Goal: Information Seeking & Learning: Find specific fact

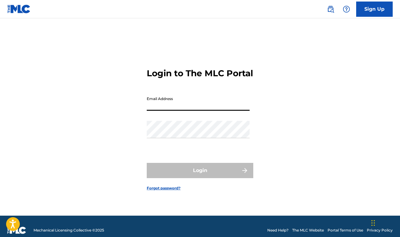
click at [187, 104] on input "Email Address" at bounding box center [198, 101] width 103 height 17
type input "[EMAIL_ADDRESS][DOMAIN_NAME]"
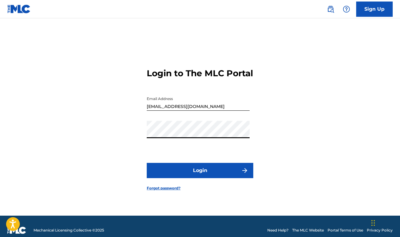
click at [147, 163] on button "Login" at bounding box center [200, 170] width 107 height 15
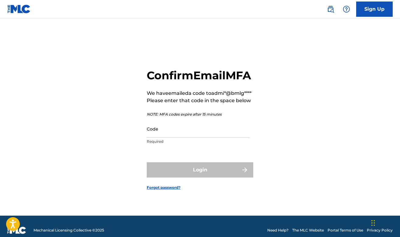
click at [195, 137] on input "Code" at bounding box center [198, 128] width 103 height 17
paste input "514463"
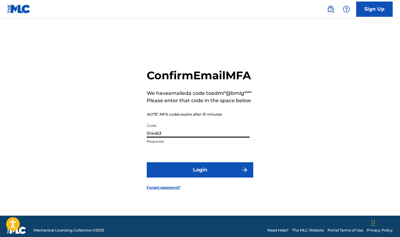
type input "514463"
click at [147, 162] on button "Login" at bounding box center [200, 169] width 107 height 15
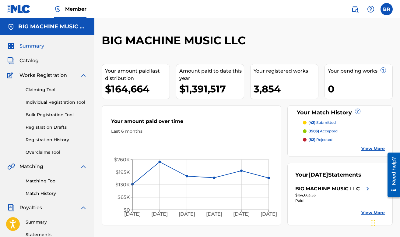
click at [355, 10] on img at bounding box center [355, 8] width 7 height 7
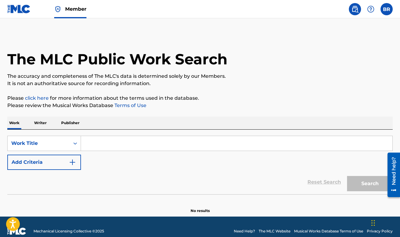
click at [115, 142] on input "Search Form" at bounding box center [237, 143] width 312 height 15
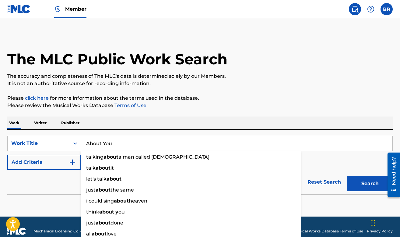
type input "About You"
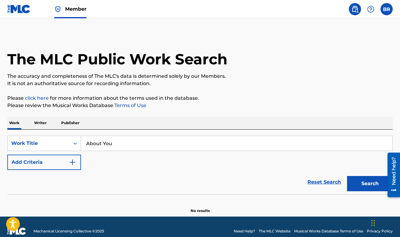
click at [7, 154] on button "Add Criteria" at bounding box center [44, 161] width 74 height 15
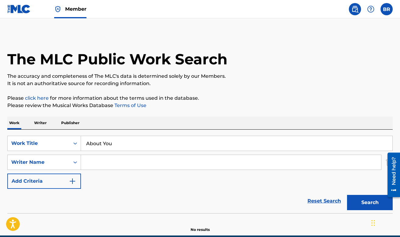
click at [137, 155] on input "Search Form" at bounding box center [231, 162] width 300 height 15
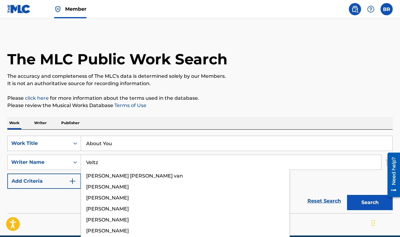
type input "Veltz"
click at [347, 195] on button "Search" at bounding box center [370, 202] width 46 height 15
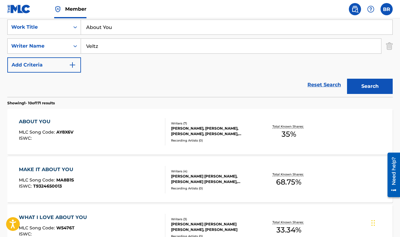
scroll to position [118, 0]
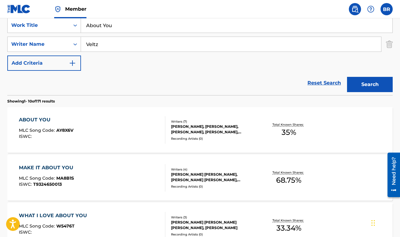
click at [43, 122] on div "ABOUT YOU" at bounding box center [46, 119] width 55 height 7
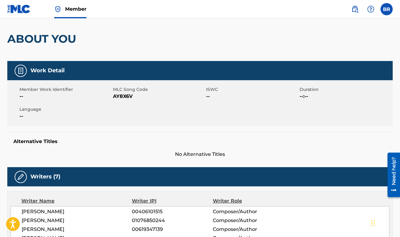
scroll to position [22, 0]
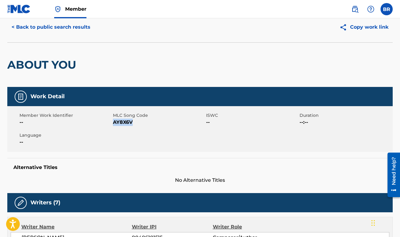
drag, startPoint x: 136, startPoint y: 122, endPoint x: 115, endPoint y: 122, distance: 21.3
click at [115, 122] on span "AY8X6V" at bounding box center [159, 122] width 92 height 7
copy span "AY8X6V"
click at [57, 27] on button "< Back to public search results" at bounding box center [50, 26] width 87 height 15
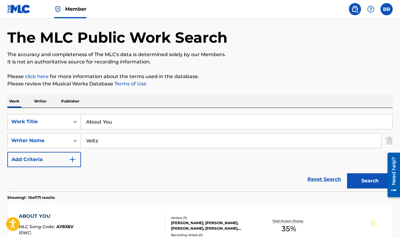
scroll to position [118, 0]
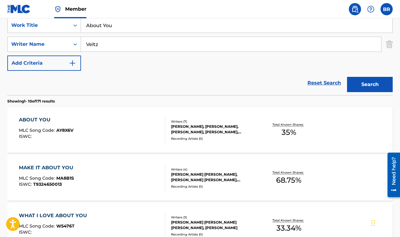
click at [50, 166] on div "MAKE IT ABOUT YOU" at bounding box center [48, 167] width 58 height 7
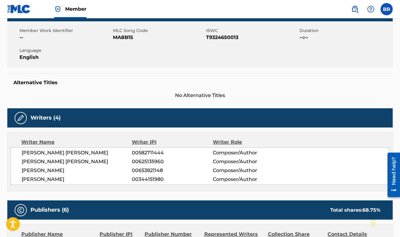
scroll to position [129, 0]
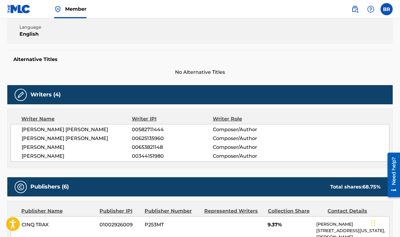
scroll to position [118, 0]
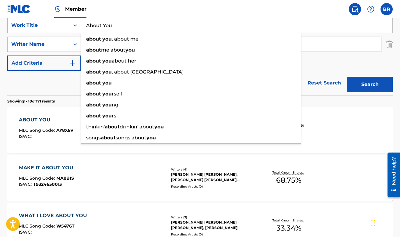
drag, startPoint x: 121, startPoint y: 29, endPoint x: 59, endPoint y: 25, distance: 61.7
click at [59, 25] on div "SearchWithCriteria04dc28d2-9ddb-4ead-9fde-f5b33eb9bb18 Work Title About You abo…" at bounding box center [200, 25] width 386 height 15
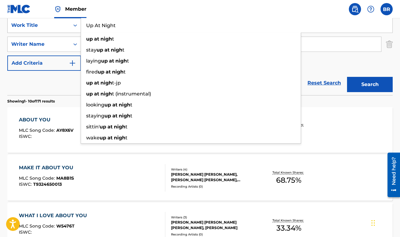
type input "Up At Night"
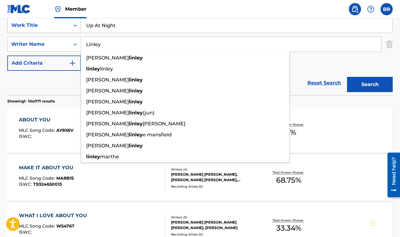
type input "Linley"
click at [347, 77] on button "Search" at bounding box center [370, 84] width 46 height 15
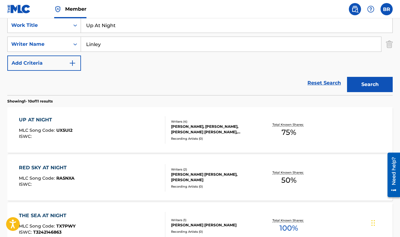
click at [35, 121] on div "UP AT NIGHT" at bounding box center [46, 119] width 54 height 7
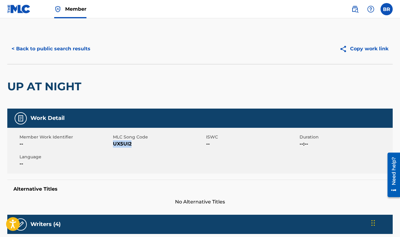
copy span "UX5UI2"
drag, startPoint x: 136, startPoint y: 144, endPoint x: 113, endPoint y: 144, distance: 23.2
click at [113, 144] on span "UX5UI2" at bounding box center [159, 143] width 92 height 7
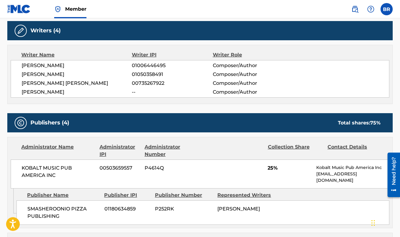
scroll to position [193, 0]
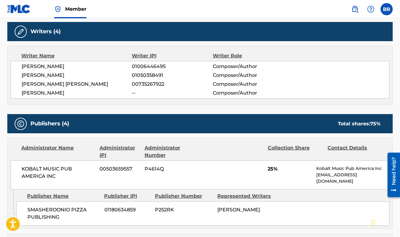
scroll to position [118, 0]
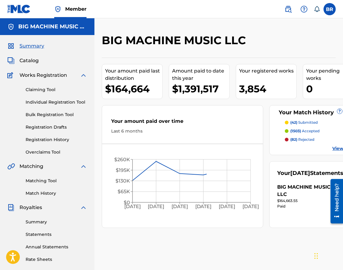
click at [289, 10] on img at bounding box center [288, 8] width 7 height 7
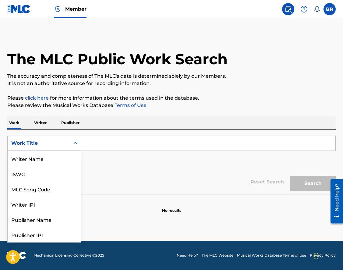
click at [63, 149] on div "Work Title" at bounding box center [44, 143] width 74 height 15
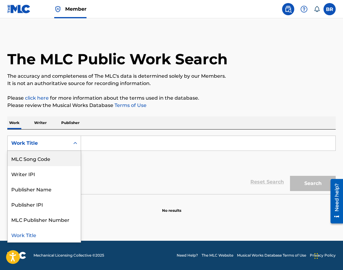
click at [48, 160] on div "MLC Song Code" at bounding box center [44, 158] width 73 height 15
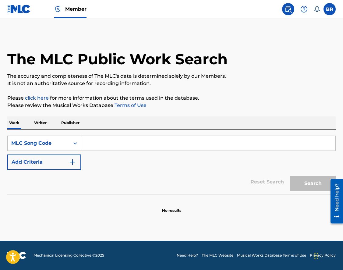
click at [98, 146] on input "Search Form" at bounding box center [208, 143] width 254 height 15
paste input "N9904J"
type input "N9904J"
click at [290, 176] on button "Search" at bounding box center [313, 183] width 46 height 15
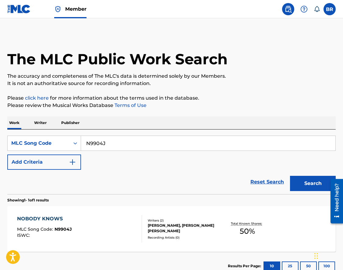
click at [57, 220] on div "NOBODY KNOWS" at bounding box center [44, 218] width 55 height 7
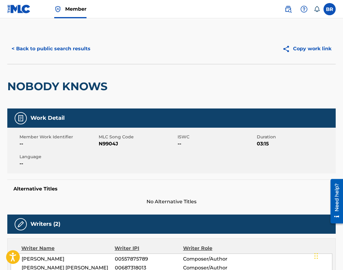
click at [66, 47] on button "< Back to public search results" at bounding box center [50, 48] width 87 height 15
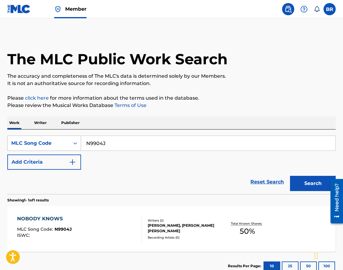
drag, startPoint x: 124, startPoint y: 144, endPoint x: 70, endPoint y: 144, distance: 53.9
click at [70, 144] on div "SearchWithCriteriac9740e06-c5c6-43b9-8d62-d21303ec0799 MLC Song Code N9904J" at bounding box center [171, 143] width 328 height 15
click at [70, 144] on div "Search Form" at bounding box center [75, 143] width 11 height 11
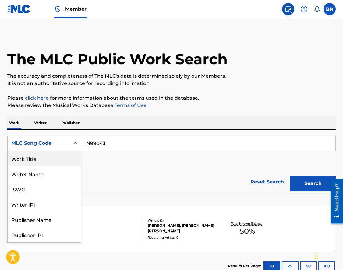
click at [53, 160] on div "Work Title" at bounding box center [44, 158] width 73 height 15
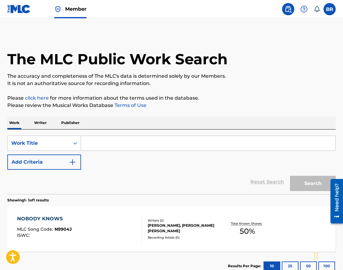
click at [96, 143] on input "Search Form" at bounding box center [208, 143] width 254 height 15
type input "Lost"
click at [7, 154] on button "Add Criteria" at bounding box center [44, 161] width 74 height 15
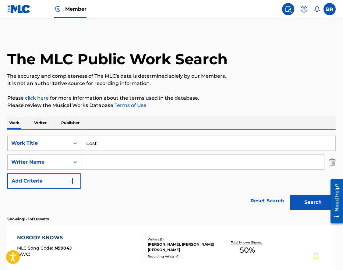
click at [128, 162] on input "Search Form" at bounding box center [202, 162] width 243 height 15
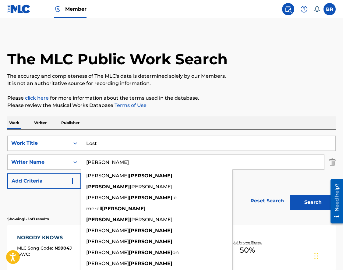
type input "Hurd"
click at [290, 195] on button "Search" at bounding box center [313, 202] width 46 height 15
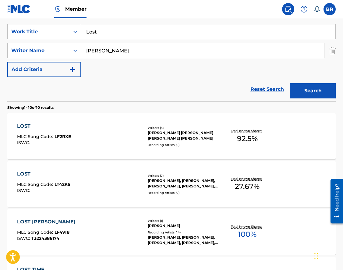
scroll to position [112, 0]
click at [71, 90] on div "Reset Search Search" at bounding box center [171, 89] width 328 height 24
click at [73, 185] on div "LOST MLC Song Code : LT42K5 ISWC :" at bounding box center [79, 183] width 125 height 27
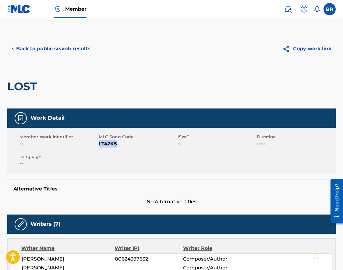
copy span "LT42K5"
drag, startPoint x: 119, startPoint y: 145, endPoint x: 99, endPoint y: 145, distance: 19.5
click at [99, 145] on span "LT42K5" at bounding box center [138, 143] width 78 height 7
click at [43, 50] on button "< Back to public search results" at bounding box center [50, 48] width 87 height 15
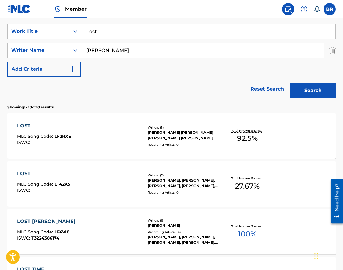
click at [26, 125] on div "LOST" at bounding box center [44, 125] width 54 height 7
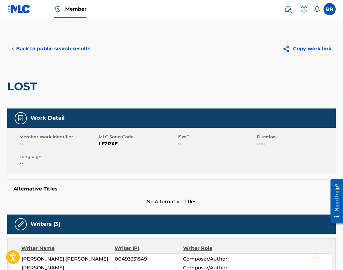
click at [32, 46] on button "< Back to public search results" at bounding box center [50, 48] width 87 height 15
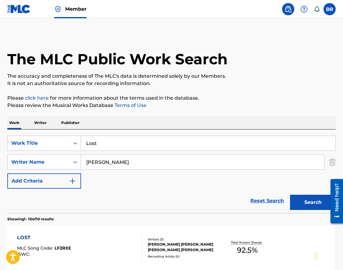
scroll to position [112, 0]
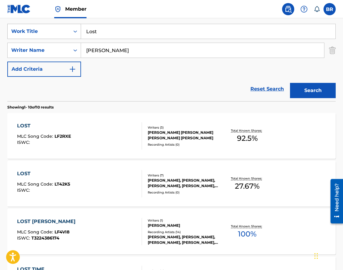
click at [59, 27] on div "Work Title" at bounding box center [39, 32] width 62 height 12
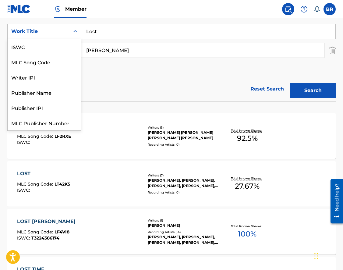
scroll to position [15, 0]
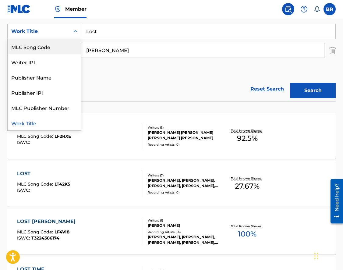
click at [59, 48] on div "MLC Song Code" at bounding box center [44, 46] width 73 height 15
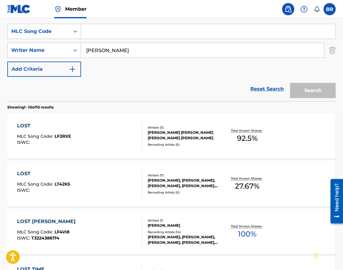
drag, startPoint x: 98, startPoint y: 47, endPoint x: 87, endPoint y: 47, distance: 11.9
click at [87, 47] on input "Hurd" at bounding box center [202, 50] width 243 height 15
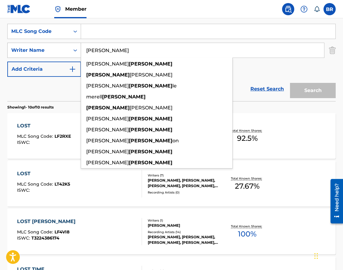
drag, startPoint x: 103, startPoint y: 49, endPoint x: 75, endPoint y: 49, distance: 28.0
click at [75, 49] on div "SearchWithCriteriaff4b11ec-c71a-4656-8f39-2a360919dcc6 Writer Name Hurd rhyan h…" at bounding box center [171, 50] width 328 height 15
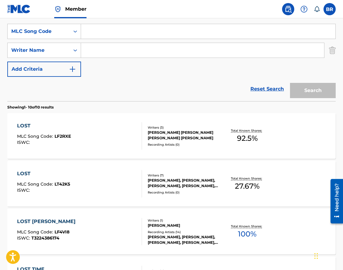
click at [89, 27] on input "Search Form" at bounding box center [208, 31] width 254 height 15
paste input "FB8AAJ"
type input "FB8AAJ"
click at [290, 83] on button "Search" at bounding box center [313, 90] width 46 height 15
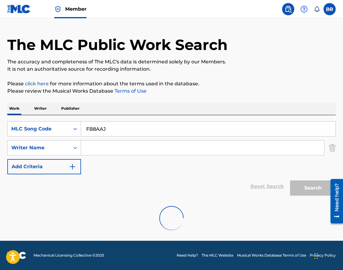
scroll to position [62, 0]
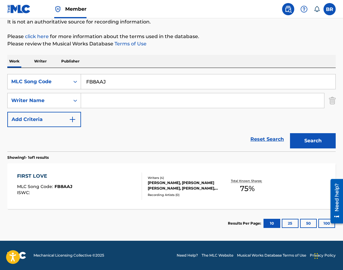
click at [48, 183] on div "FIRST LOVE MLC Song Code : FB8AAJ ISWC :" at bounding box center [44, 185] width 55 height 27
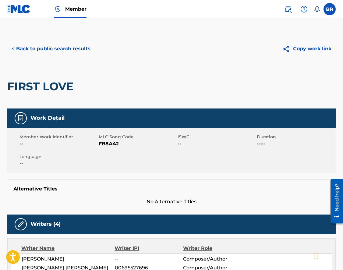
click at [34, 49] on button "< Back to public search results" at bounding box center [50, 48] width 87 height 15
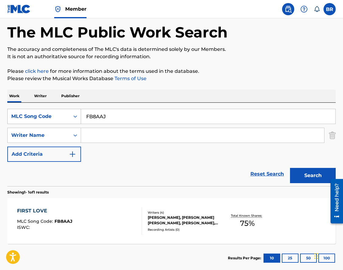
drag, startPoint x: 116, startPoint y: 117, endPoint x: 78, endPoint y: 116, distance: 38.7
click at [78, 116] on div "SearchWithCriteriaf4446b34-e7c2-4dbe-8a42-83e1a0ca3180 MLC Song Code FB8AAJ" at bounding box center [171, 116] width 328 height 15
paste input "1C5J0H"
type input "1C5J0H"
click at [290, 168] on button "Search" at bounding box center [313, 175] width 46 height 15
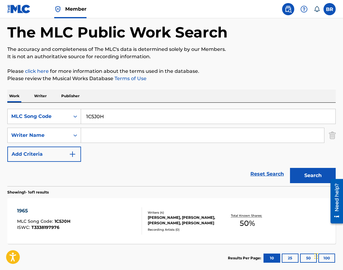
click at [44, 225] on span "T3338197976" at bounding box center [45, 227] width 28 height 5
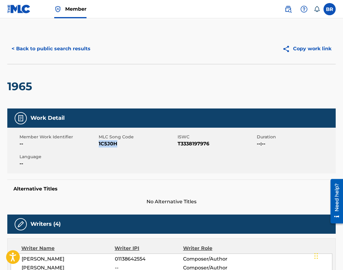
drag, startPoint x: 119, startPoint y: 142, endPoint x: 99, endPoint y: 143, distance: 19.8
click at [99, 143] on span "1C5J0H" at bounding box center [138, 143] width 78 height 7
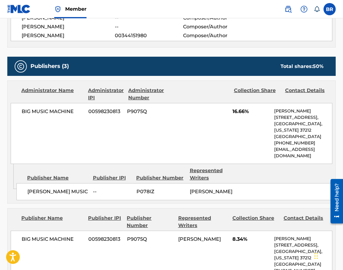
scroll to position [251, 0]
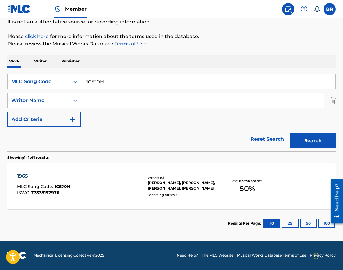
scroll to position [62, 0]
drag, startPoint x: 114, startPoint y: 83, endPoint x: 70, endPoint y: 83, distance: 43.6
click at [70, 83] on div "SearchWithCriteriaf4446b34-e7c2-4dbe-8a42-83e1a0ca3180 MLC Song Code 1C5J0H" at bounding box center [171, 81] width 328 height 15
paste input "BF7KE0"
type input "BF7KE0"
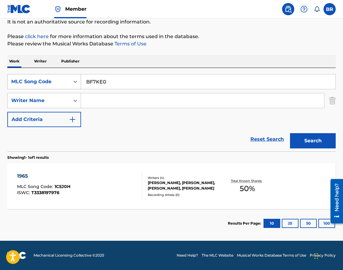
click at [290, 133] on button "Search" at bounding box center [313, 140] width 46 height 15
click at [44, 186] on span "MLC Song Code :" at bounding box center [35, 186] width 37 height 5
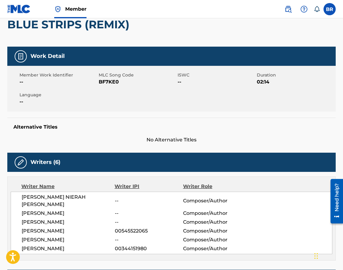
scroll to position [56, 0]
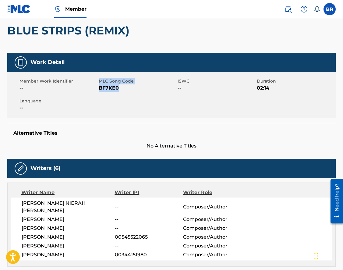
drag, startPoint x: 127, startPoint y: 89, endPoint x: 98, endPoint y: 91, distance: 29.6
click at [98, 91] on div "Member Work Identifier -- MLC Song Code BF7KE0 ISWC -- Duration 02:14 Language …" at bounding box center [171, 95] width 328 height 46
copy div "MLC Song Code BF7KE0"
click at [125, 89] on span "BF7KE0" at bounding box center [138, 87] width 78 height 7
drag, startPoint x: 121, startPoint y: 89, endPoint x: 100, endPoint y: 89, distance: 21.6
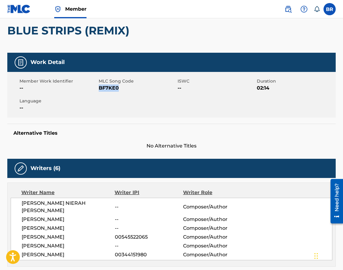
click at [100, 89] on span "BF7KE0" at bounding box center [138, 87] width 78 height 7
copy span "BF7KE0"
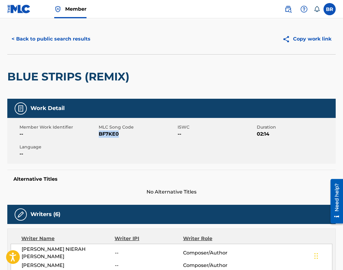
scroll to position [0, 0]
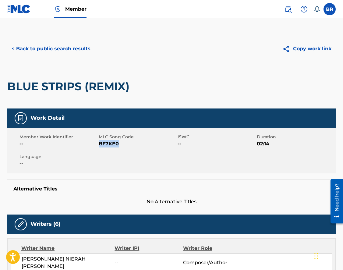
click at [36, 44] on button "< Back to public search results" at bounding box center [50, 48] width 87 height 15
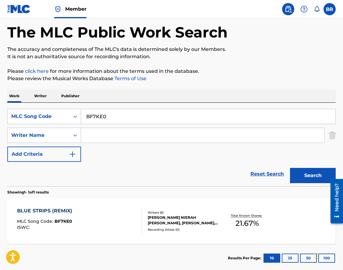
drag, startPoint x: 125, startPoint y: 115, endPoint x: 87, endPoint y: 115, distance: 38.7
click at [87, 115] on input "BF7KE0" at bounding box center [208, 116] width 254 height 15
paste input "5QCK"
type input "BF5QCK"
click at [290, 168] on button "Search" at bounding box center [313, 175] width 46 height 15
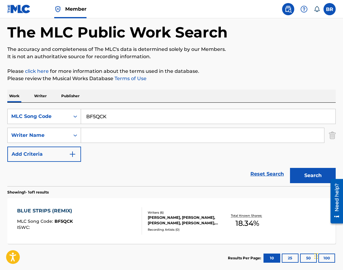
click at [45, 210] on div "BLUE STRIPS (REMIX)" at bounding box center [46, 210] width 58 height 7
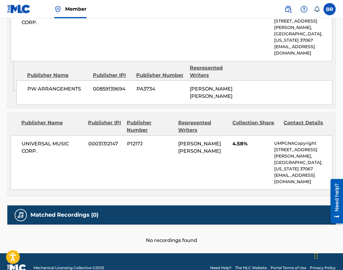
scroll to position [608, 0]
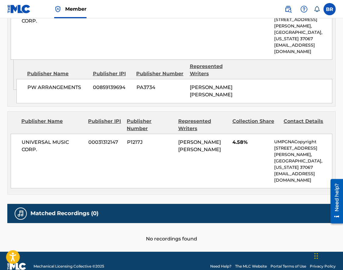
scroll to position [62, 0]
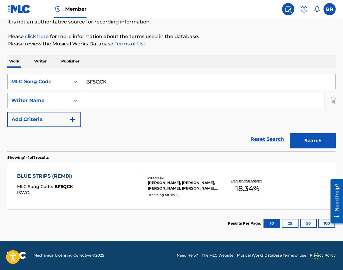
drag, startPoint x: 114, startPoint y: 80, endPoint x: 33, endPoint y: 80, distance: 80.7
click at [33, 80] on div "SearchWithCriteriaf4446b34-e7c2-4dbe-8a42-83e1a0ca3180 MLC Song Code BF5QCK" at bounding box center [171, 81] width 328 height 15
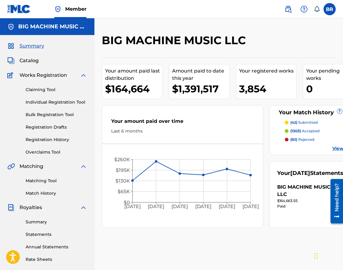
click at [282, 10] on link at bounding box center [288, 9] width 12 height 12
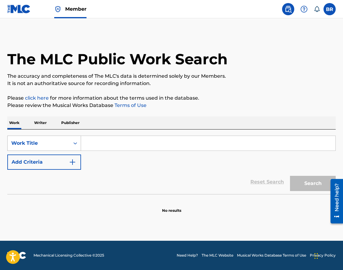
click at [64, 150] on div "Work Title" at bounding box center [44, 143] width 74 height 15
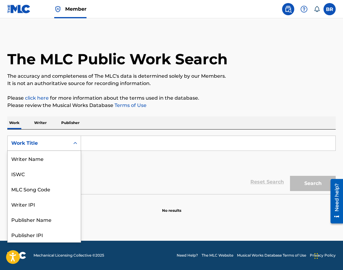
scroll to position [30, 0]
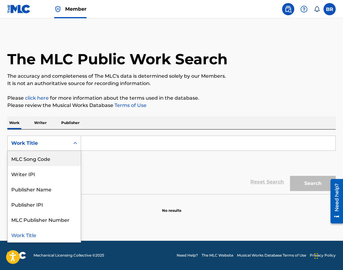
click at [61, 161] on div "MLC Song Code" at bounding box center [44, 158] width 73 height 15
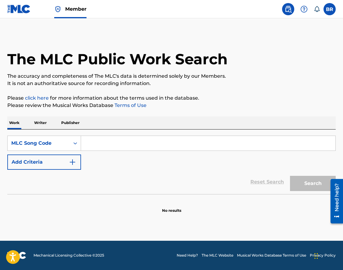
click at [92, 143] on input "Search Form" at bounding box center [208, 143] width 254 height 15
paste input "BF7KE0"
type input "BF7KE0"
click at [290, 176] on button "Search" at bounding box center [313, 183] width 46 height 15
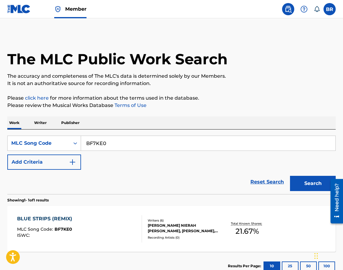
click at [47, 225] on div "BLUE STRIPS (REMIX) MLC Song Code : BF7KE0 ISWC :" at bounding box center [46, 228] width 58 height 27
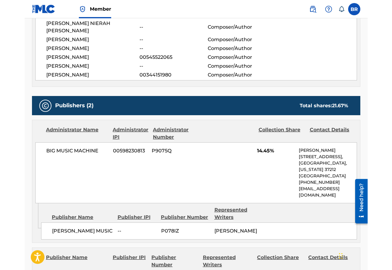
scroll to position [264, 0]
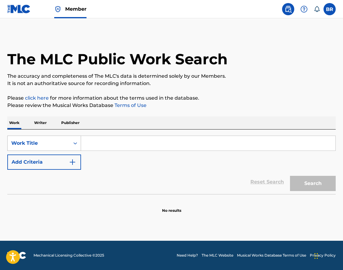
click at [47, 146] on div "Work Title" at bounding box center [38, 143] width 55 height 7
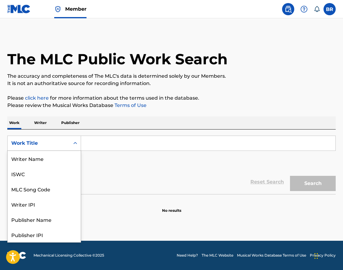
scroll to position [30, 0]
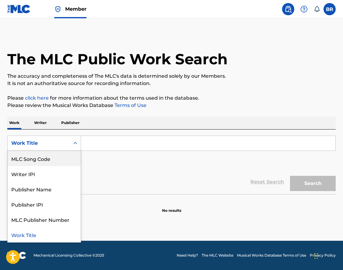
click at [47, 159] on div "MLC Song Code" at bounding box center [44, 158] width 73 height 15
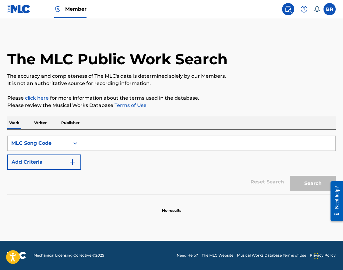
click at [94, 139] on input "Search Form" at bounding box center [208, 143] width 254 height 15
paste input "LS8PAZ"
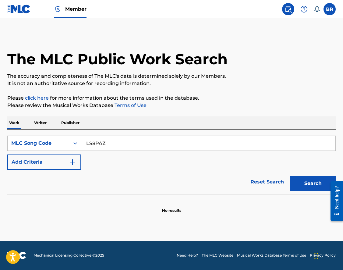
type input "LS8PAZ"
click at [290, 176] on button "Search" at bounding box center [313, 183] width 46 height 15
